Goal: Task Accomplishment & Management: Use online tool/utility

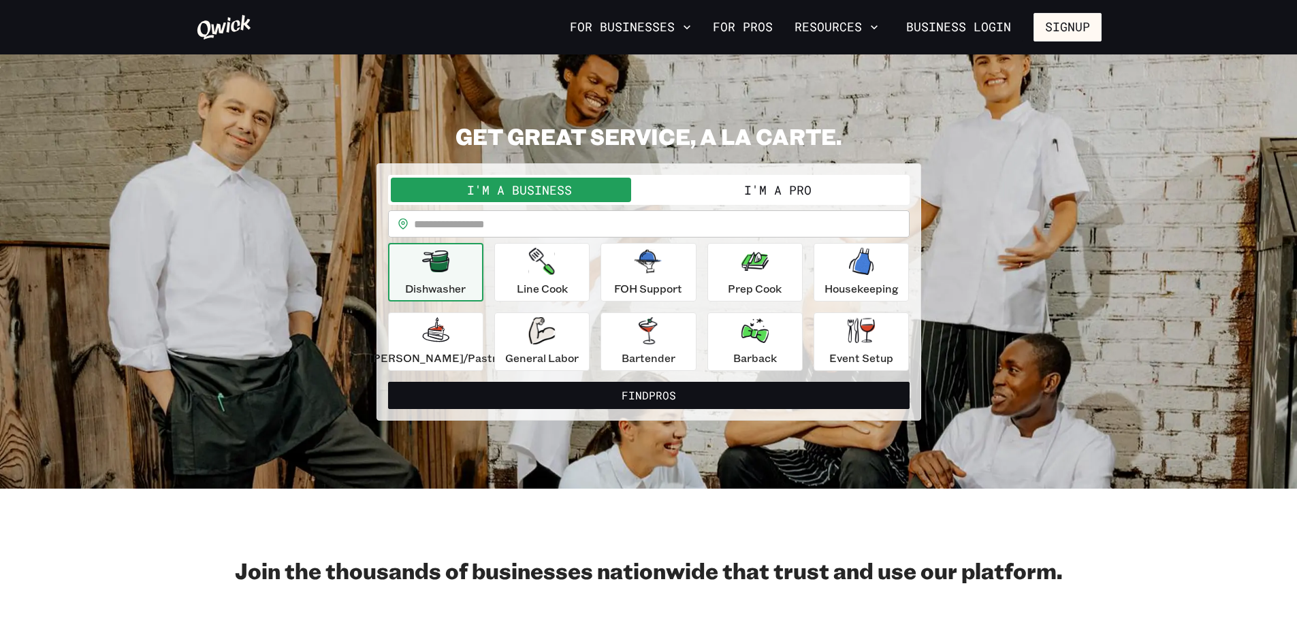
click at [587, 227] on input "text" at bounding box center [662, 223] width 496 height 27
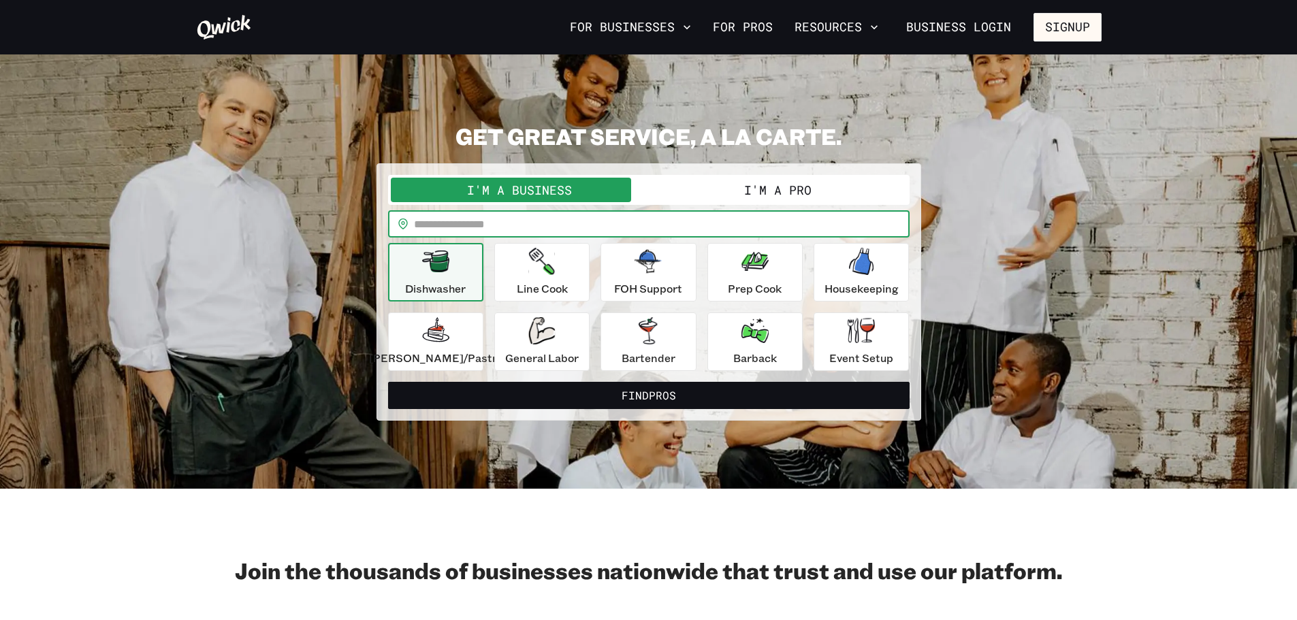
type input "*****"
click at [555, 258] on icon "button" at bounding box center [542, 261] width 26 height 27
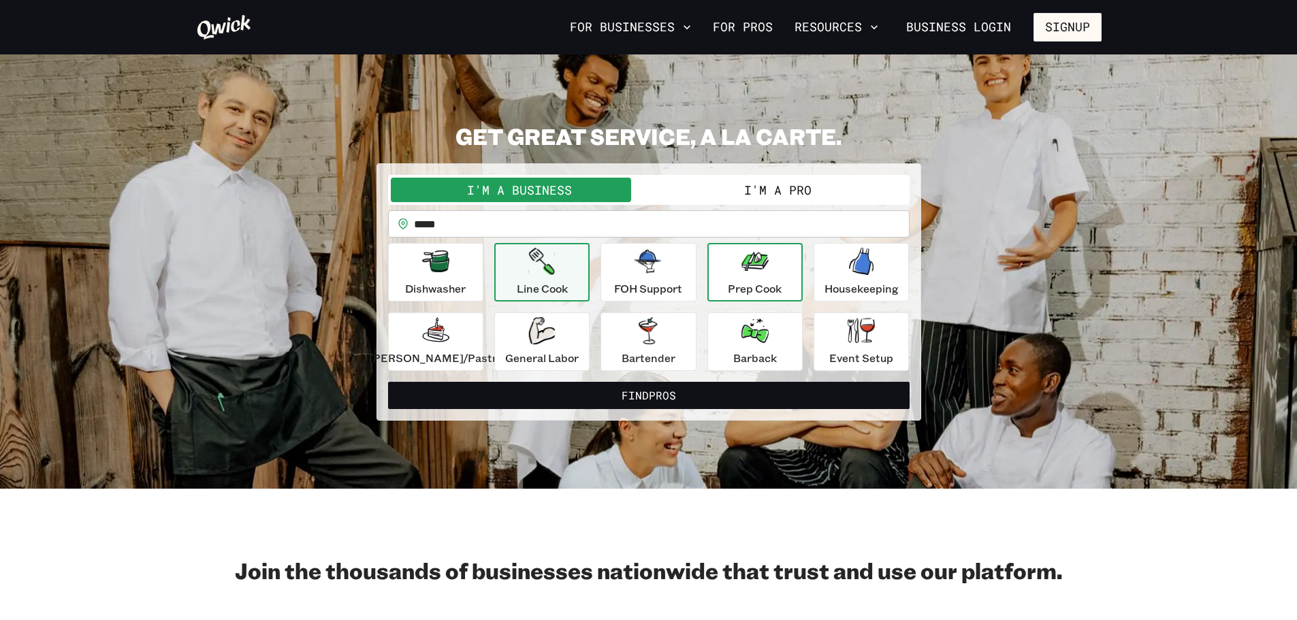
click at [769, 278] on div "Prep Cook" at bounding box center [755, 272] width 54 height 49
click at [576, 272] on button "Line Cook" at bounding box center [541, 272] width 95 height 59
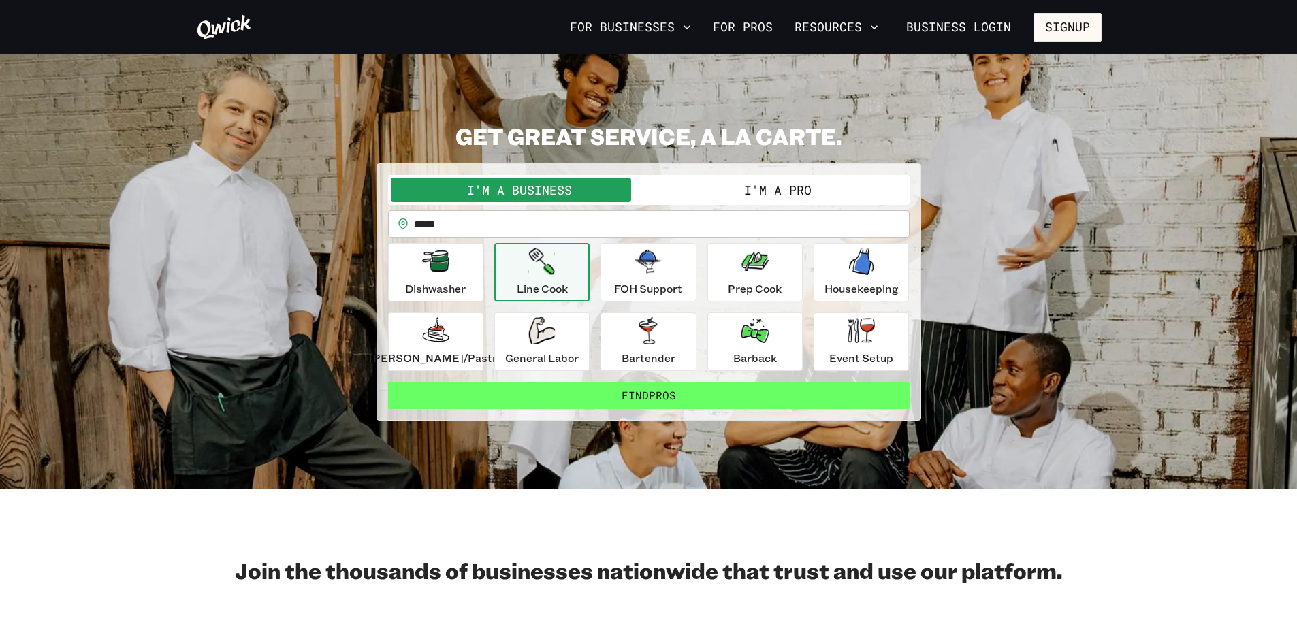
click at [627, 389] on button "Find Pros" at bounding box center [648, 395] width 521 height 27
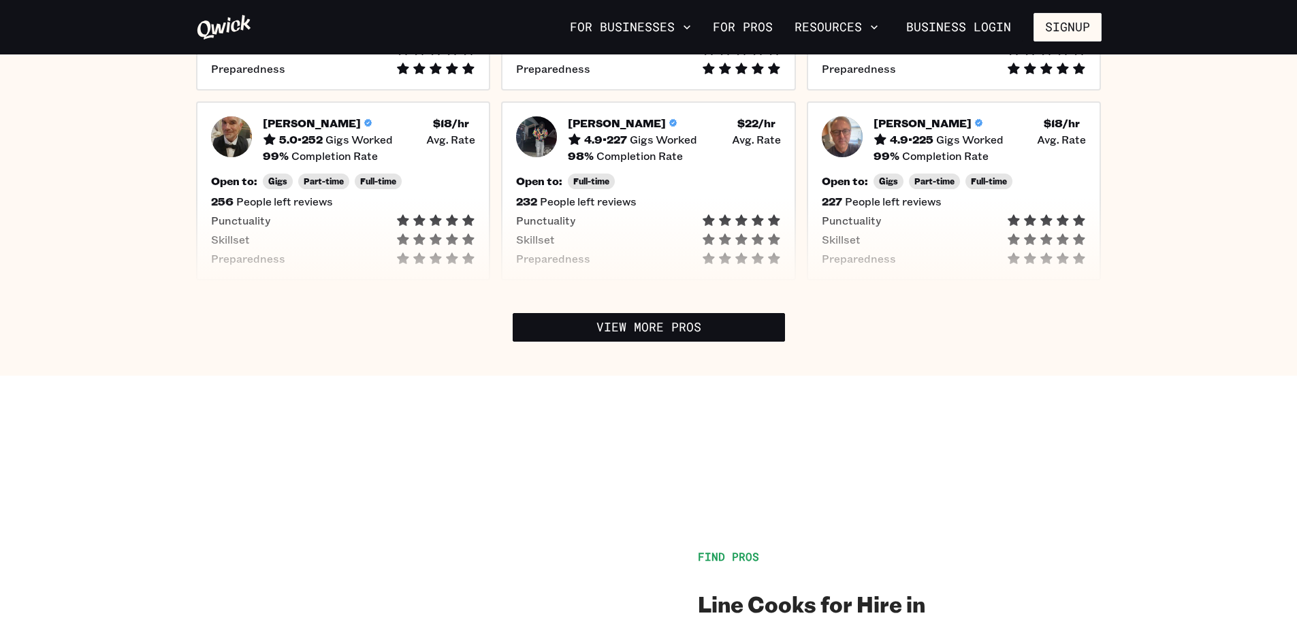
scroll to position [545, 0]
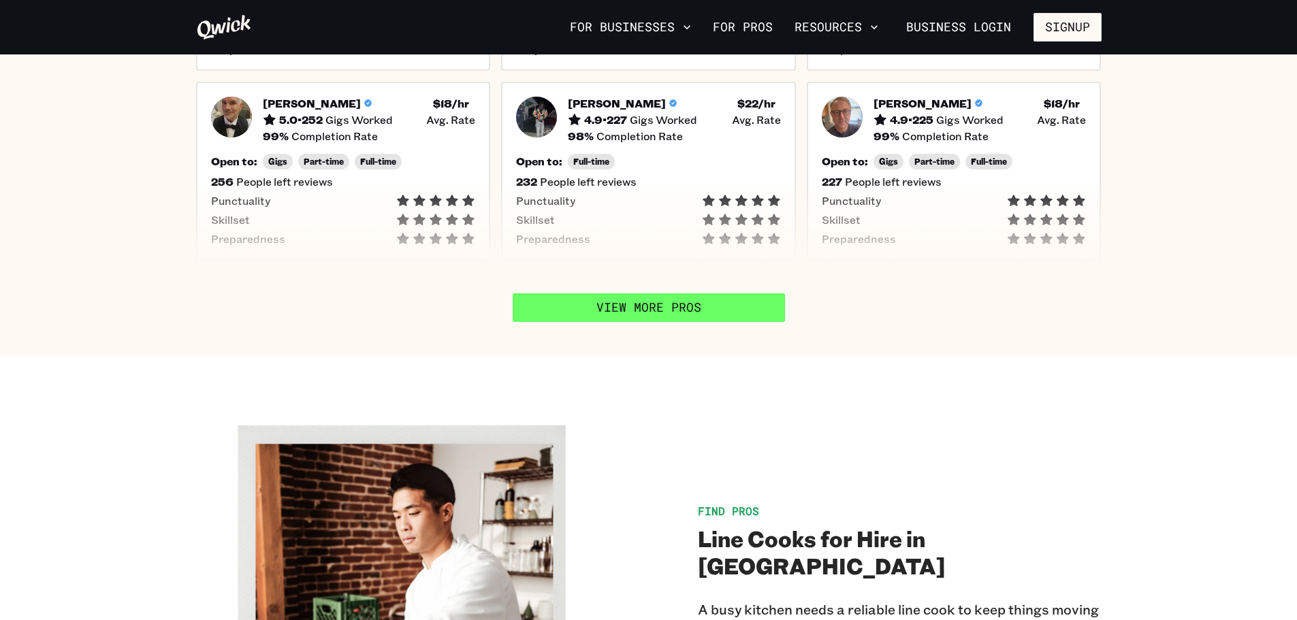
click at [697, 304] on link "View More Pros" at bounding box center [649, 307] width 272 height 29
